Goal: Transaction & Acquisition: Purchase product/service

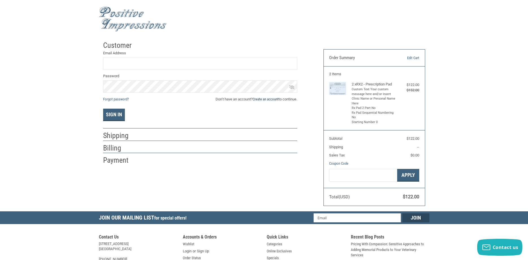
click at [259, 97] on link "Create an account" at bounding box center [265, 99] width 26 height 4
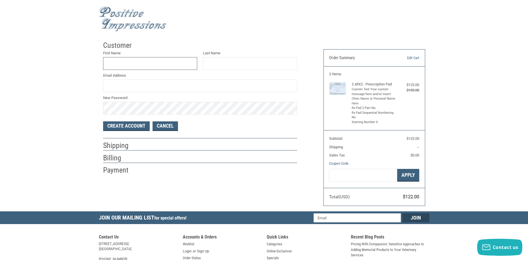
click at [137, 64] on input "First Name" at bounding box center [150, 63] width 94 height 13
type input "[PERSON_NAME]"
type input "[EMAIL_ADDRESS][DOMAIN_NAME]"
click at [93, 104] on div "Customer First Name [PERSON_NAME] Last Name [PERSON_NAME] Email Address [EMAIL_…" at bounding box center [264, 124] width 528 height 173
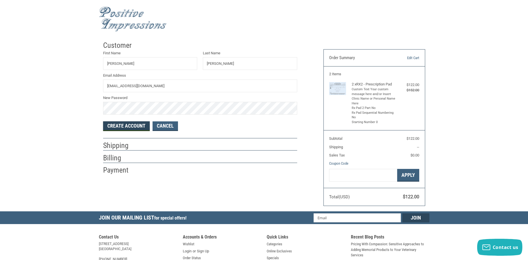
click at [112, 127] on button "Create Account" at bounding box center [126, 126] width 47 height 10
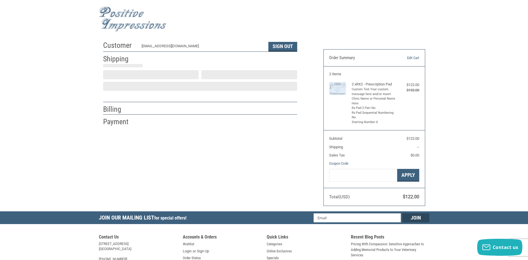
select select "US"
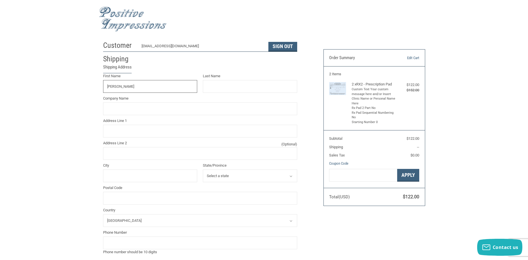
type input "[PERSON_NAME]"
type input "[GEOGRAPHIC_DATA]"
type input "[STREET_ADDRESS]"
type input "[GEOGRAPHIC_DATA]"
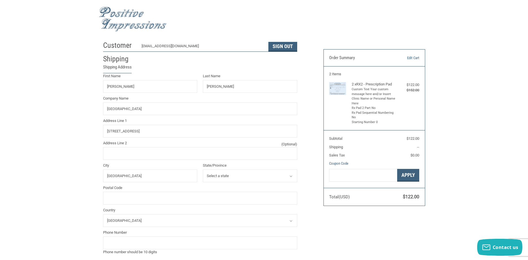
select select "VA"
type input "20176"
type input "[GEOGRAPHIC_DATA]"
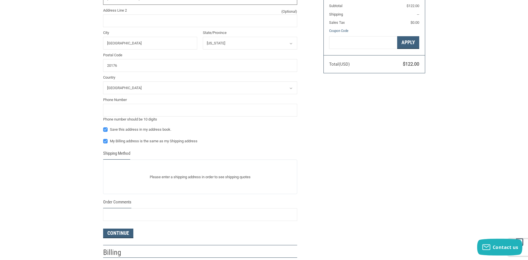
scroll to position [144, 0]
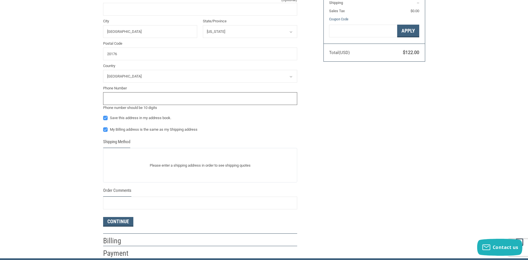
click at [120, 99] on input "tel" at bounding box center [200, 98] width 194 height 13
type input "7037776661"
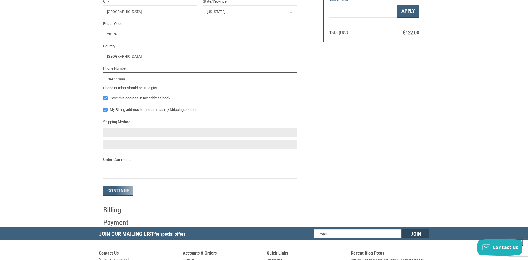
scroll to position [173, 0]
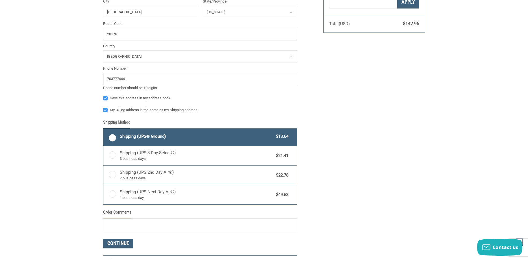
radio input "true"
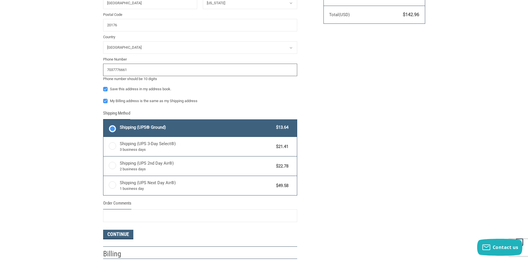
type input "7037776661"
click at [113, 129] on label "Shipping (UPS® Ground) $13.64" at bounding box center [199, 127] width 193 height 17
click at [104, 120] on input "Shipping (UPS® Ground) $13.64" at bounding box center [103, 120] width 0 height 0
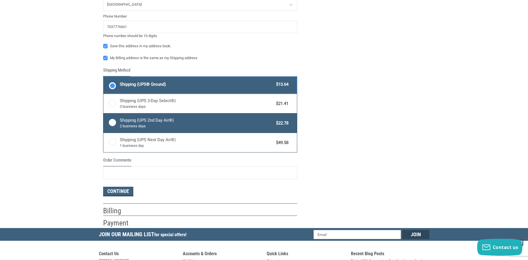
scroll to position [240, 0]
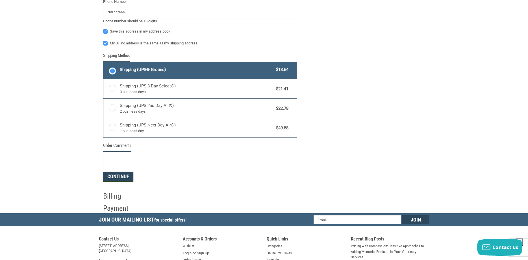
click at [114, 175] on button "Continue" at bounding box center [118, 177] width 30 height 10
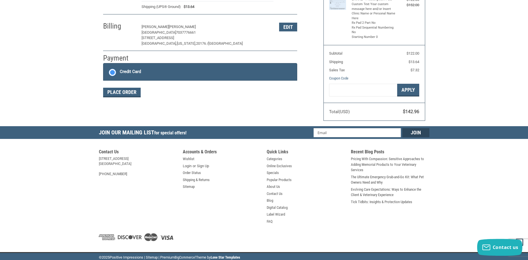
scroll to position [84, 0]
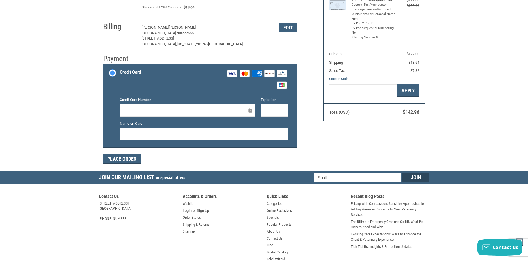
click at [155, 114] on div at bounding box center [188, 110] width 136 height 13
click at [329, 160] on div "Customer [EMAIL_ADDRESS][DOMAIN_NAME] Sign Out Shipping [PERSON_NAME][GEOGRAPHI…" at bounding box center [264, 62] width 330 height 217
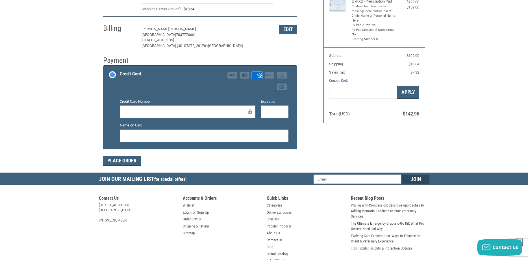
scroll to position [0, 0]
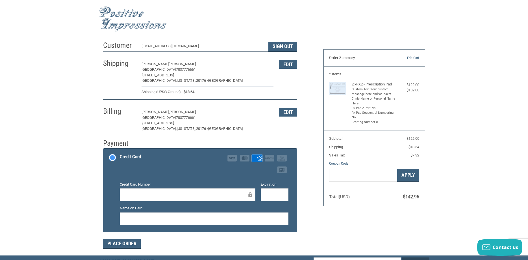
click at [367, 88] on li "Custom Text Your custom message here and/or Insert Clinic Name or Personal Name…" at bounding box center [374, 96] width 44 height 19
click at [332, 145] on span "Shipping" at bounding box center [336, 147] width 14 height 4
click at [388, 137] on span "$122.00" at bounding box center [397, 139] width 44 height 6
click at [350, 83] on figure at bounding box center [340, 103] width 23 height 43
click at [335, 86] on img at bounding box center [337, 88] width 17 height 13
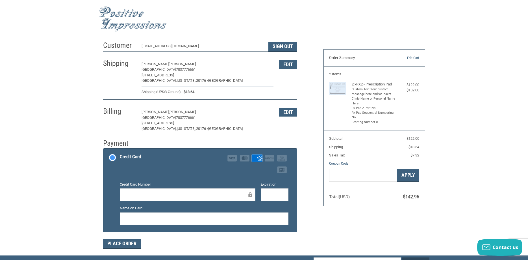
click at [230, 16] on div at bounding box center [264, 19] width 330 height 32
click at [127, 29] on img at bounding box center [133, 18] width 68 height 25
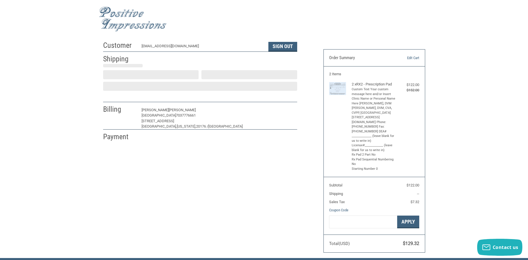
select select "US"
select select "VA"
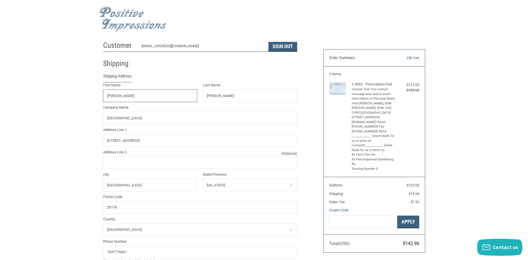
radio input "true"
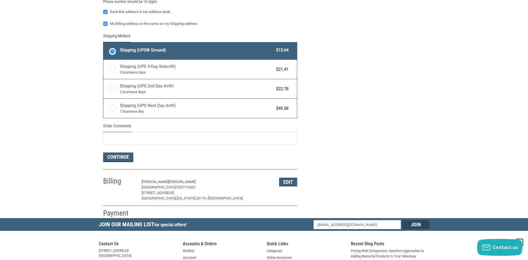
scroll to position [259, 0]
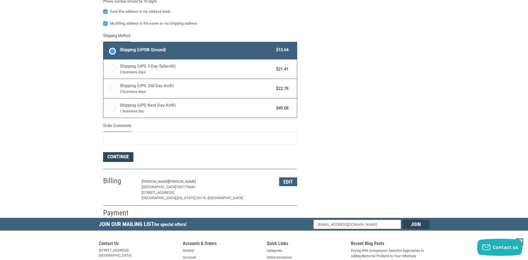
click at [111, 156] on button "Continue" at bounding box center [118, 157] width 30 height 10
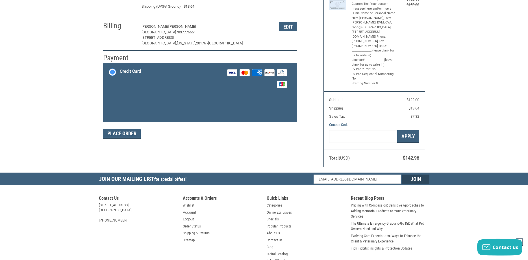
scroll to position [84, 0]
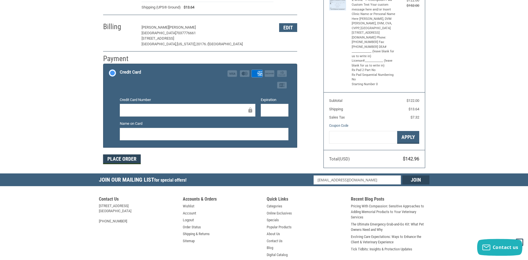
click at [130, 159] on button "Place Order" at bounding box center [122, 159] width 38 height 10
